Goal: Task Accomplishment & Management: Manage account settings

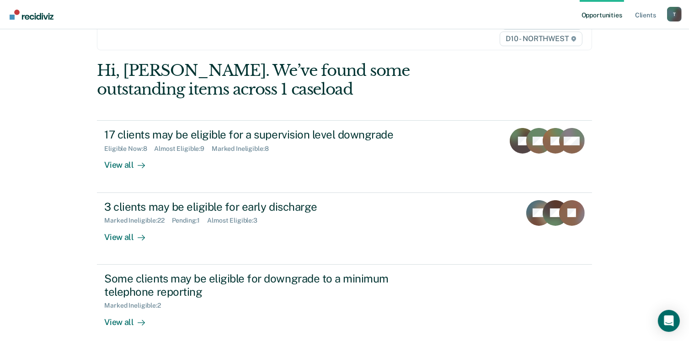
scroll to position [69, 0]
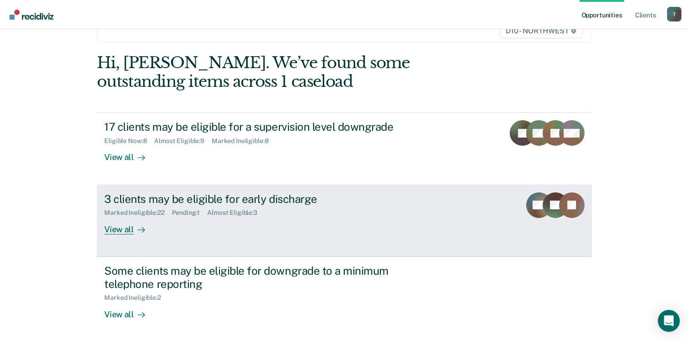
click at [121, 231] on div "View all" at bounding box center [129, 226] width 51 height 18
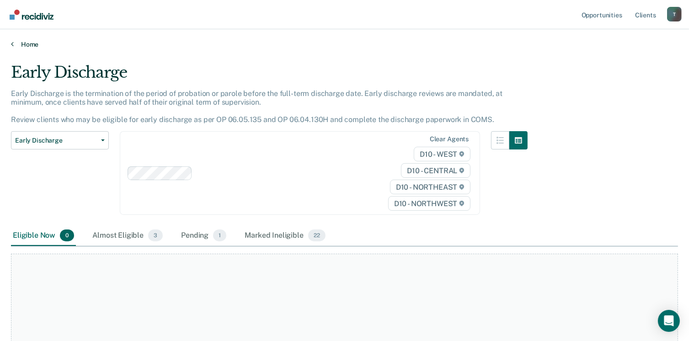
click at [11, 44] on icon at bounding box center [12, 43] width 3 height 7
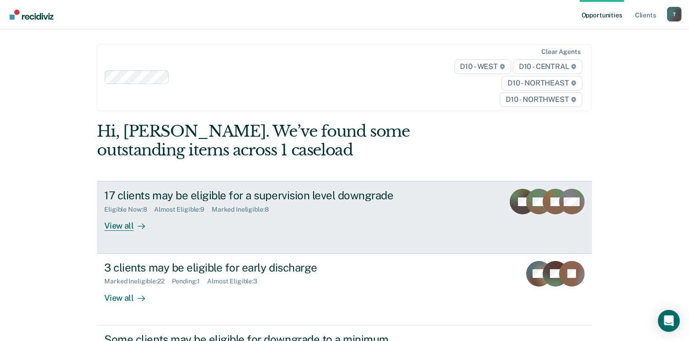
click at [121, 220] on div "View all" at bounding box center [129, 223] width 51 height 18
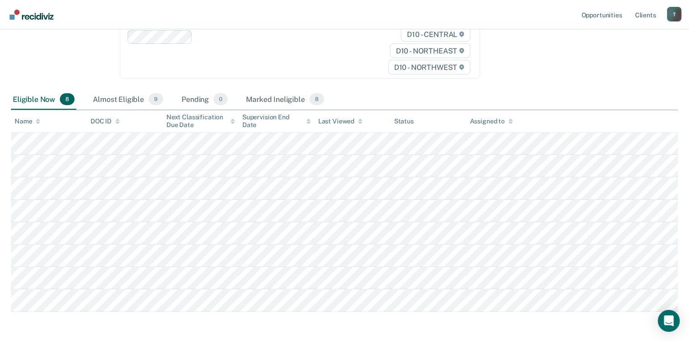
scroll to position [180, 0]
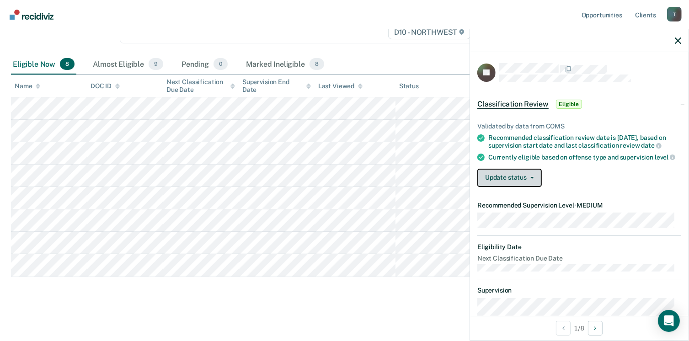
click at [540, 187] on button "Update status" at bounding box center [509, 178] width 64 height 18
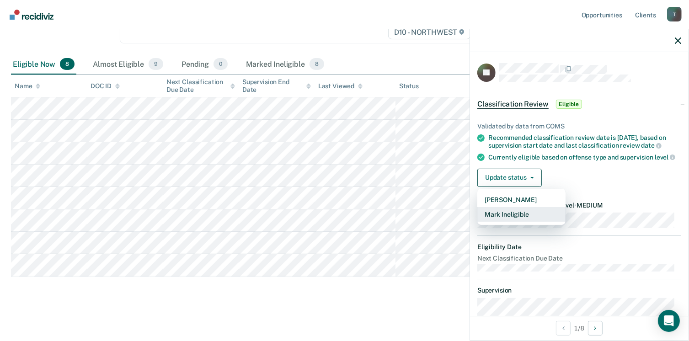
click at [525, 221] on button "Mark Ineligible" at bounding box center [521, 214] width 88 height 15
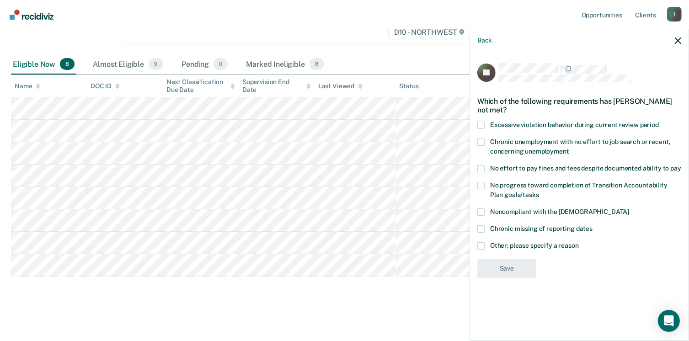
click at [481, 212] on span at bounding box center [480, 212] width 7 height 7
click at [629, 209] on input "Noncompliant with the order of supervision" at bounding box center [629, 209] width 0 height 0
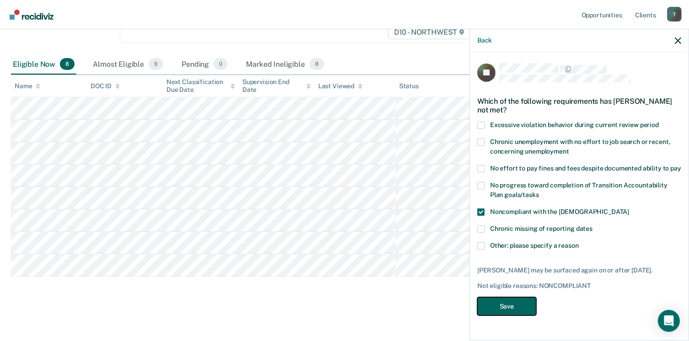
click at [509, 311] on button "Save" at bounding box center [506, 306] width 59 height 19
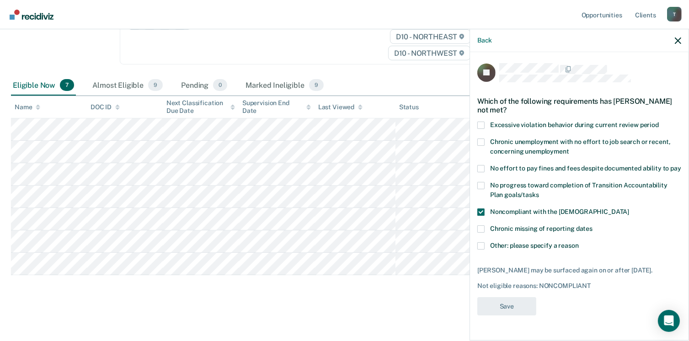
scroll to position [158, 0]
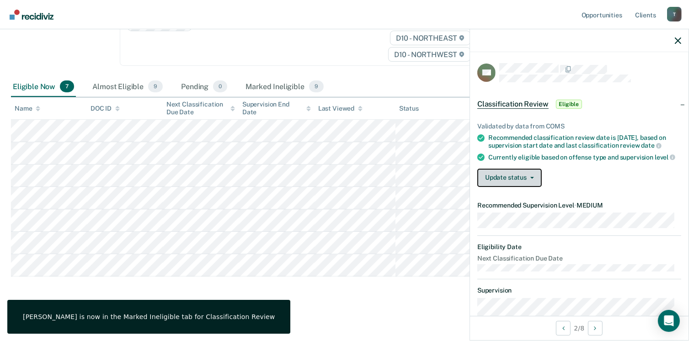
click at [503, 182] on button "Update status" at bounding box center [509, 178] width 64 height 18
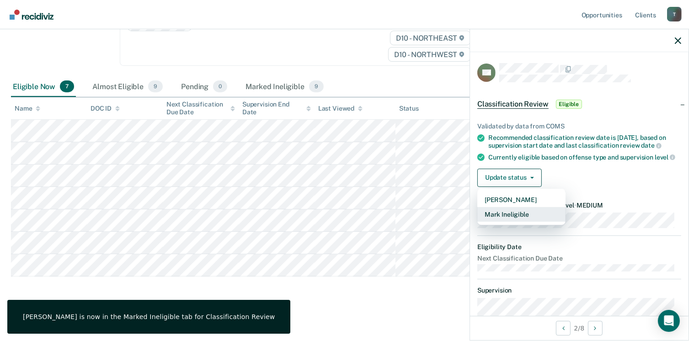
click at [524, 219] on button "Mark Ineligible" at bounding box center [521, 214] width 88 height 15
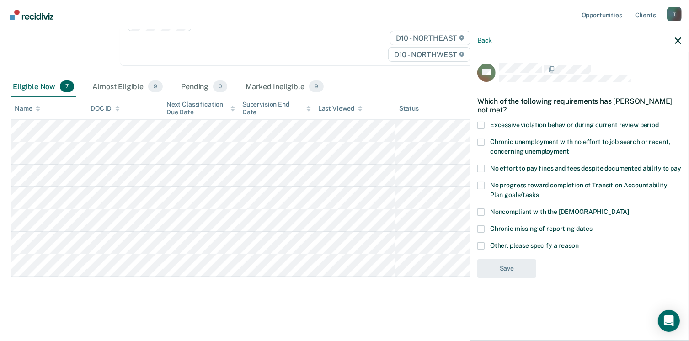
click at [483, 211] on span at bounding box center [480, 212] width 7 height 7
click at [629, 209] on input "Noncompliant with the order of supervision" at bounding box center [629, 209] width 0 height 0
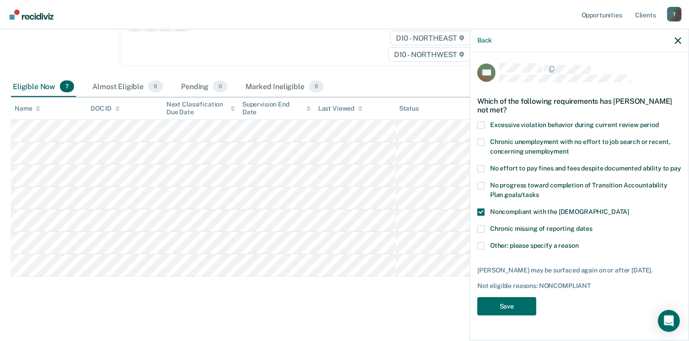
click at [481, 249] on label "Other: please specify a reason" at bounding box center [579, 247] width 204 height 10
click at [579, 242] on input "Other: please specify a reason" at bounding box center [579, 242] width 0 height 0
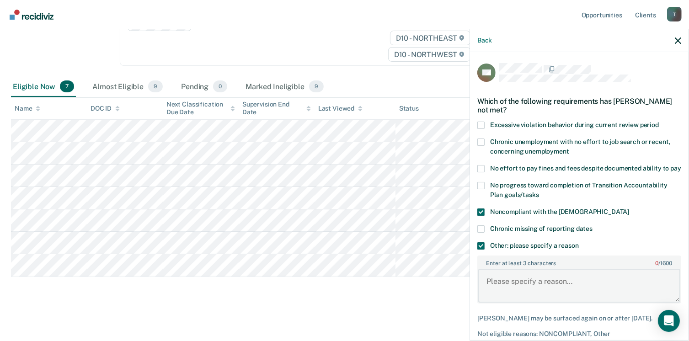
click at [496, 293] on textarea "Enter at least 3 characters 0 / 1600" at bounding box center [579, 286] width 202 height 34
type textarea "Pending Probation Violation Warrant."
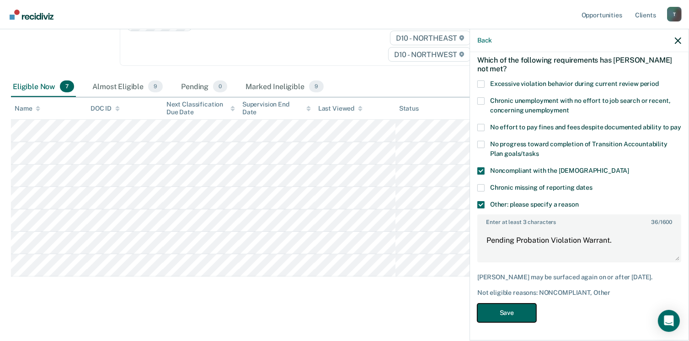
click at [488, 310] on button "Save" at bounding box center [506, 313] width 59 height 19
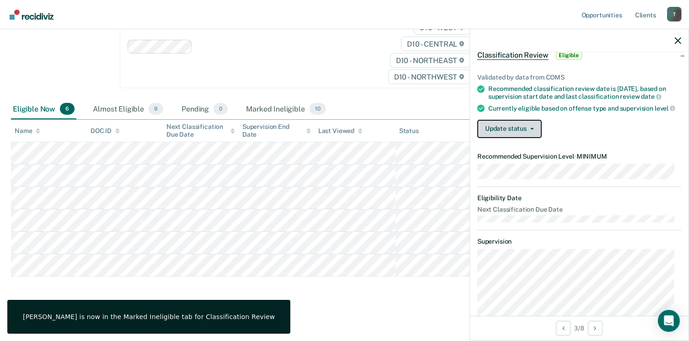
click at [535, 138] on button "Update status" at bounding box center [509, 129] width 64 height 18
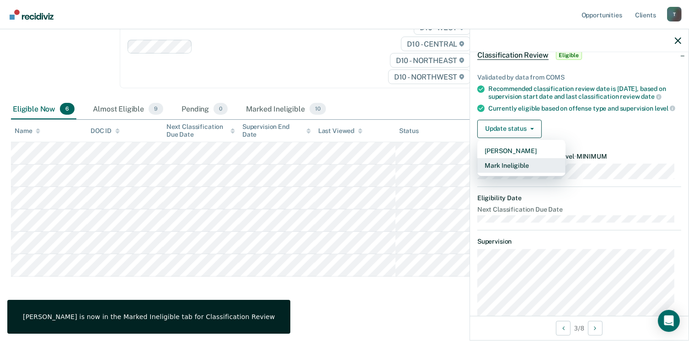
click at [524, 173] on button "Mark Ineligible" at bounding box center [521, 165] width 88 height 15
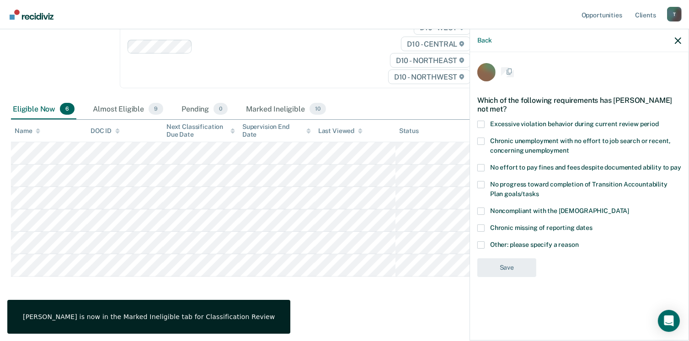
scroll to position [0, 0]
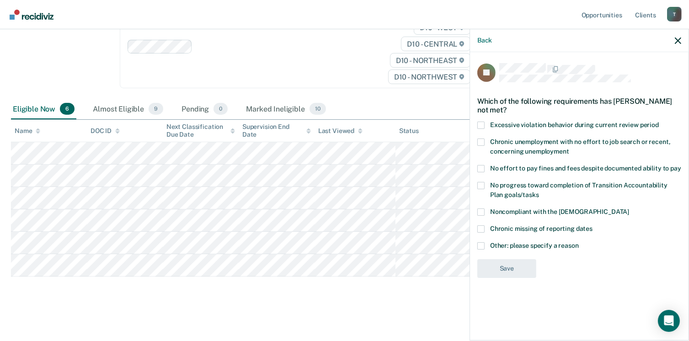
click at [481, 209] on span at bounding box center [480, 212] width 7 height 7
click at [629, 209] on input "Noncompliant with the order of supervision" at bounding box center [629, 209] width 0 height 0
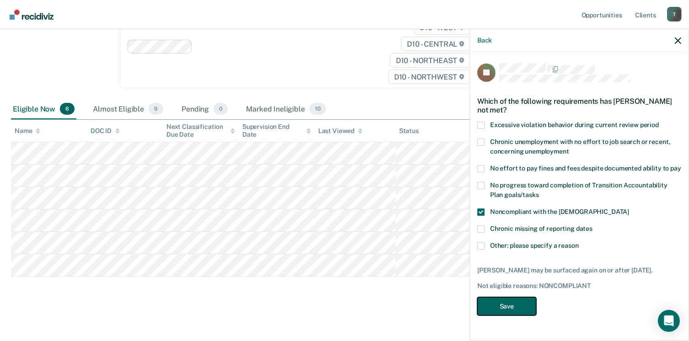
click at [517, 311] on button "Save" at bounding box center [506, 306] width 59 height 19
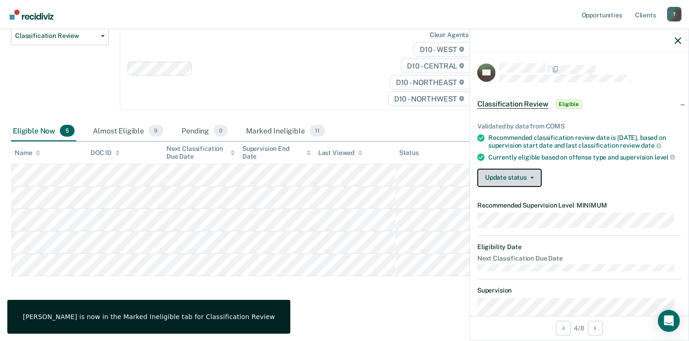
click at [519, 187] on button "Update status" at bounding box center [509, 178] width 64 height 18
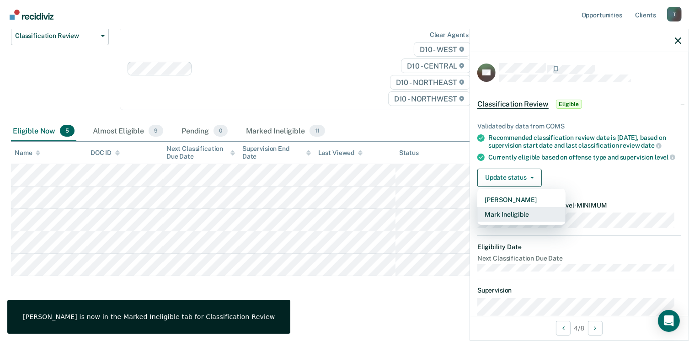
click at [522, 220] on button "Mark Ineligible" at bounding box center [521, 214] width 88 height 15
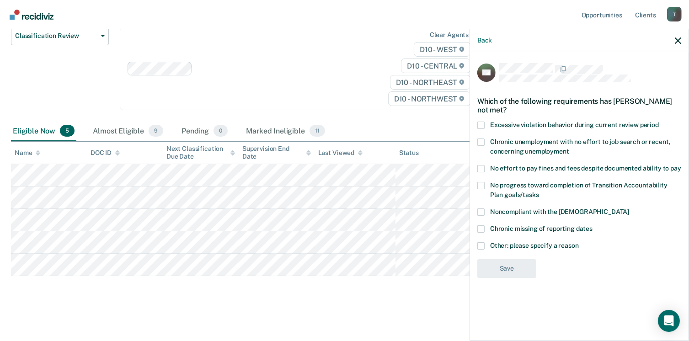
click at [481, 214] on span at bounding box center [480, 212] width 7 height 7
click at [629, 209] on input "Noncompliant with the order of supervision" at bounding box center [629, 209] width 0 height 0
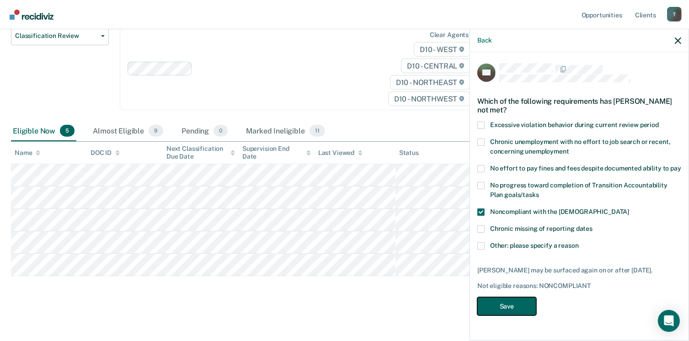
click at [520, 301] on button "Save" at bounding box center [506, 306] width 59 height 19
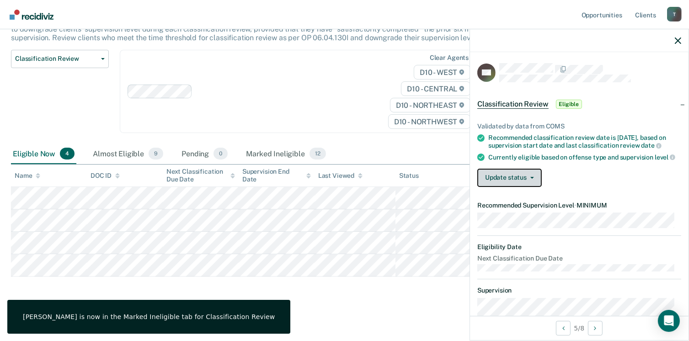
click at [521, 182] on button "Update status" at bounding box center [509, 178] width 64 height 18
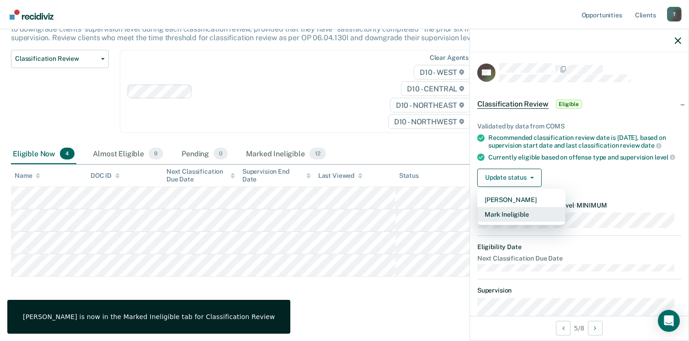
click at [518, 218] on button "Mark Ineligible" at bounding box center [521, 214] width 88 height 15
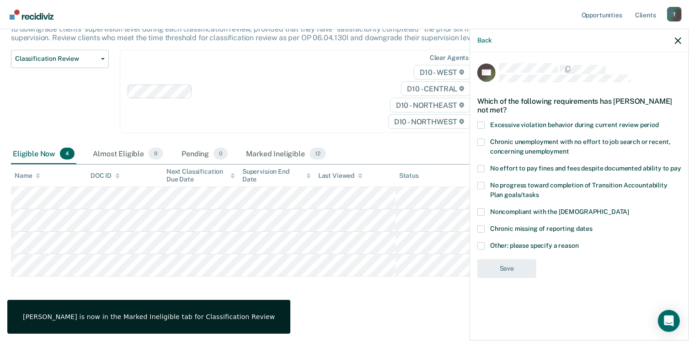
click at [481, 210] on span at bounding box center [480, 212] width 7 height 7
click at [629, 209] on input "Noncompliant with the order of supervision" at bounding box center [629, 209] width 0 height 0
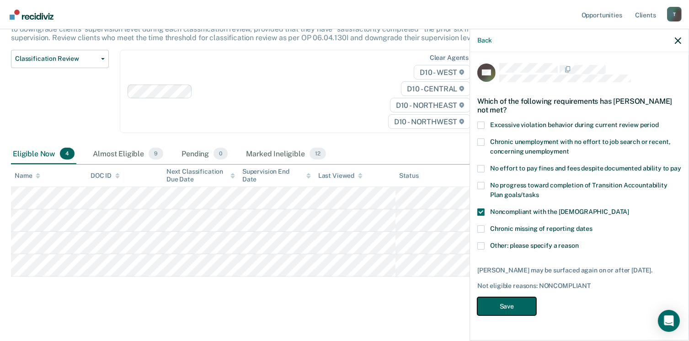
click at [507, 310] on button "Save" at bounding box center [506, 306] width 59 height 19
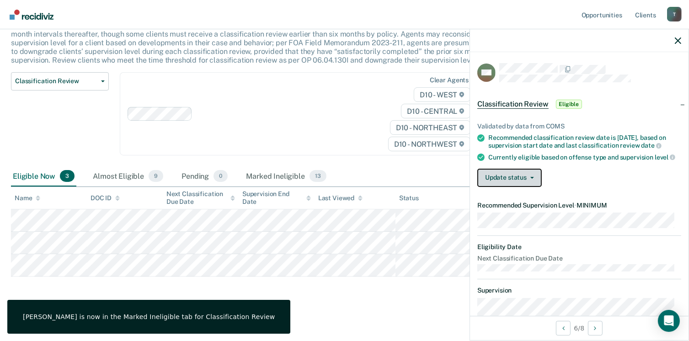
click at [507, 186] on button "Update status" at bounding box center [509, 178] width 64 height 18
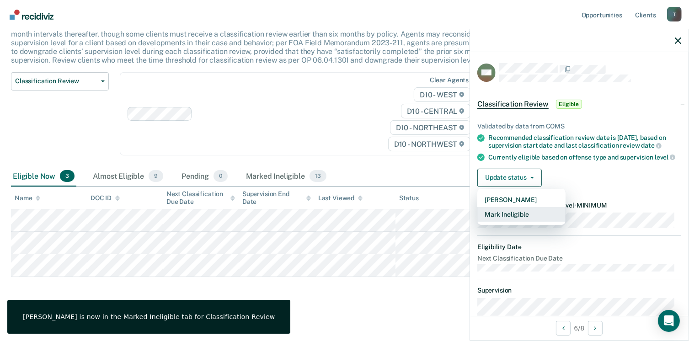
click at [514, 217] on button "Mark Ineligible" at bounding box center [521, 214] width 88 height 15
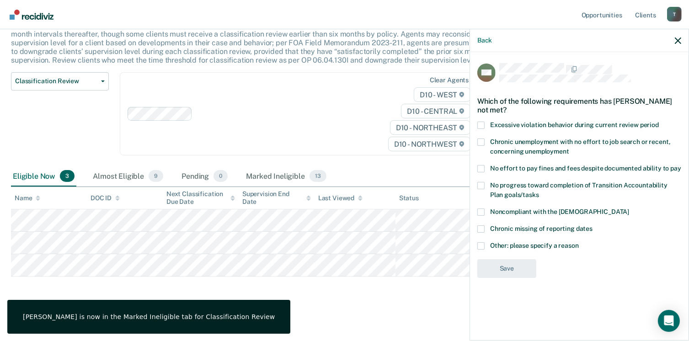
click at [480, 213] on span at bounding box center [480, 212] width 7 height 7
click at [629, 209] on input "Noncompliant with the order of supervision" at bounding box center [629, 209] width 0 height 0
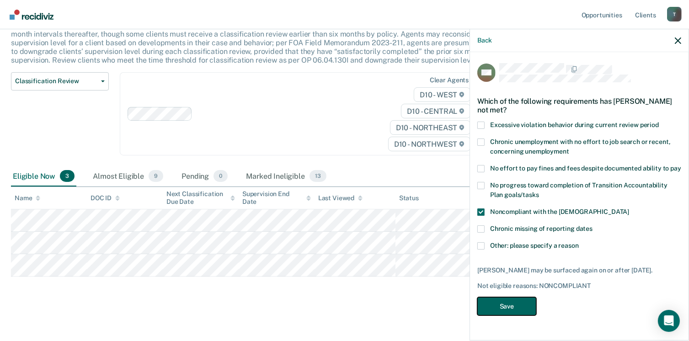
click at [508, 308] on button "Save" at bounding box center [506, 306] width 59 height 19
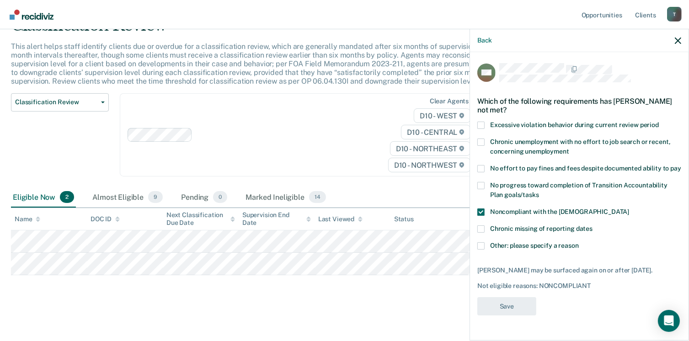
scroll to position [46, 0]
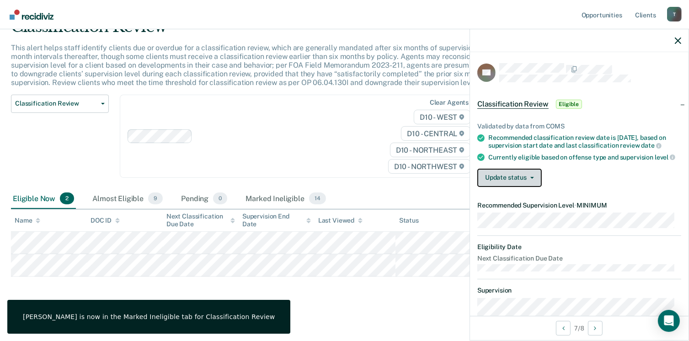
click at [531, 185] on button "Update status" at bounding box center [509, 178] width 64 height 18
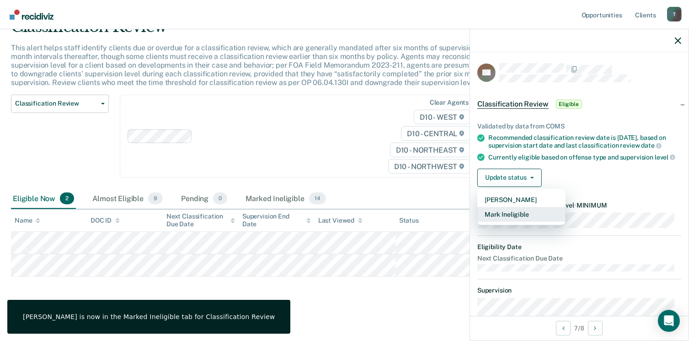
click at [505, 222] on button "Mark Ineligible" at bounding box center [521, 214] width 88 height 15
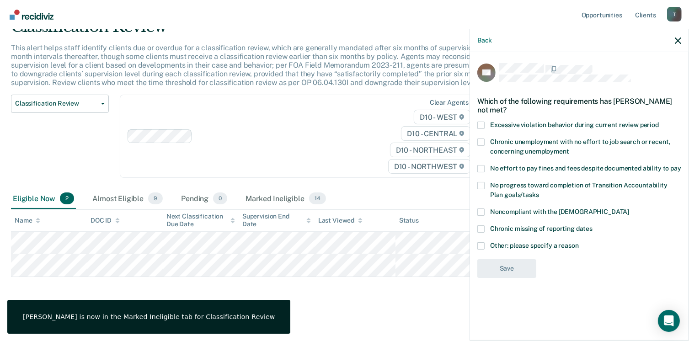
click at [480, 209] on span at bounding box center [480, 212] width 7 height 7
click at [629, 209] on input "Noncompliant with the order of supervision" at bounding box center [629, 209] width 0 height 0
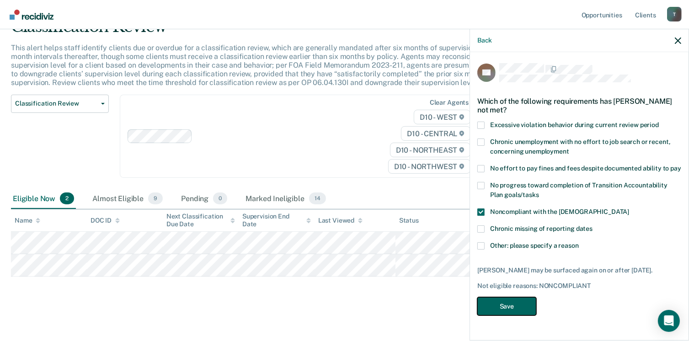
click at [507, 300] on button "Save" at bounding box center [506, 306] width 59 height 19
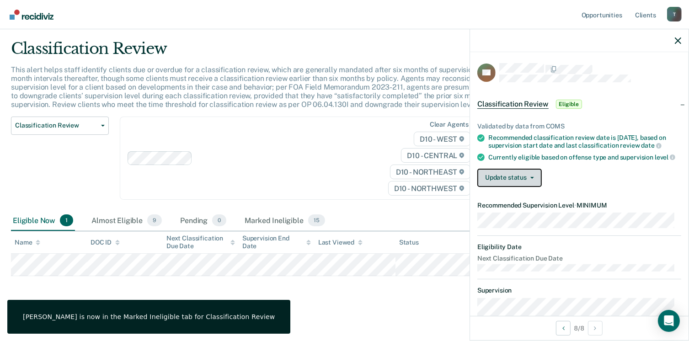
click at [499, 180] on button "Update status" at bounding box center [509, 178] width 64 height 18
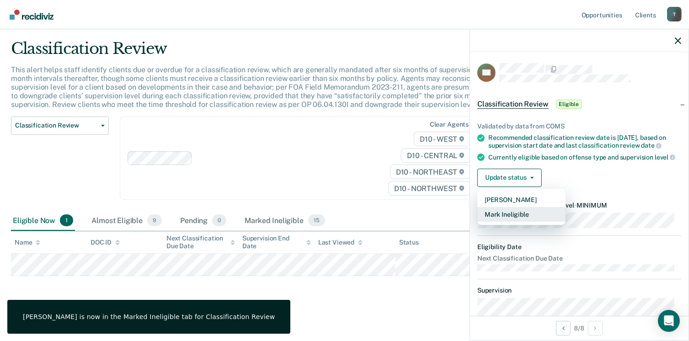
click at [506, 222] on button "Mark Ineligible" at bounding box center [521, 214] width 88 height 15
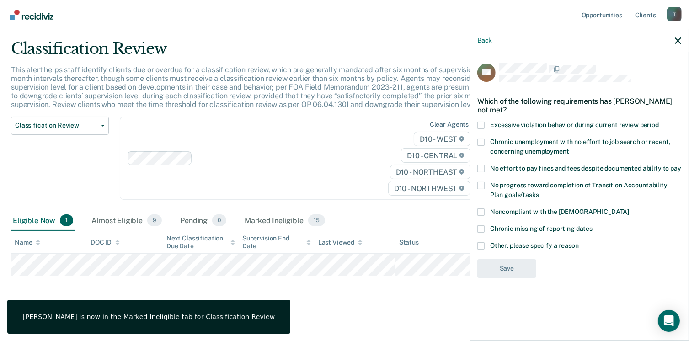
click at [482, 212] on span at bounding box center [480, 212] width 7 height 7
click at [629, 209] on input "Noncompliant with the order of supervision" at bounding box center [629, 209] width 0 height 0
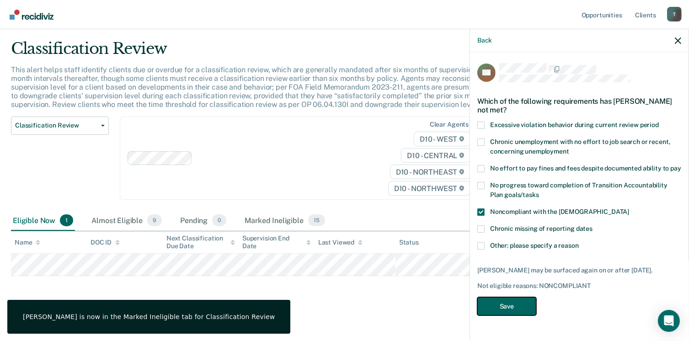
click at [510, 310] on button "Save" at bounding box center [506, 306] width 59 height 19
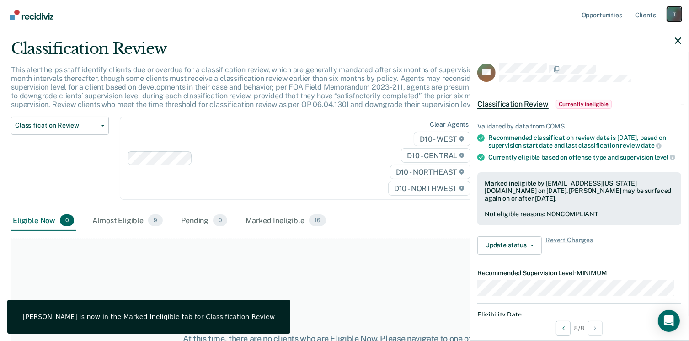
click at [670, 13] on div "T" at bounding box center [674, 14] width 15 height 15
click at [622, 62] on link "Log Out" at bounding box center [638, 60] width 74 height 8
